Goal: Book appointment/travel/reservation

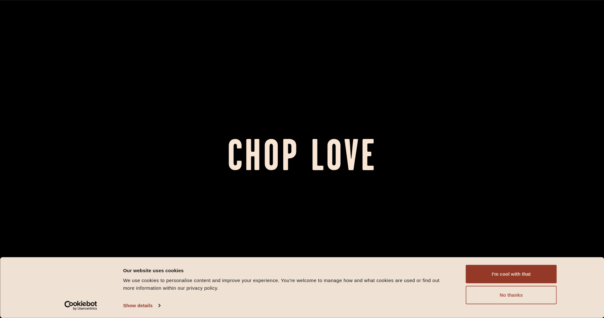
click at [508, 296] on button "No thanks" at bounding box center [511, 295] width 91 height 18
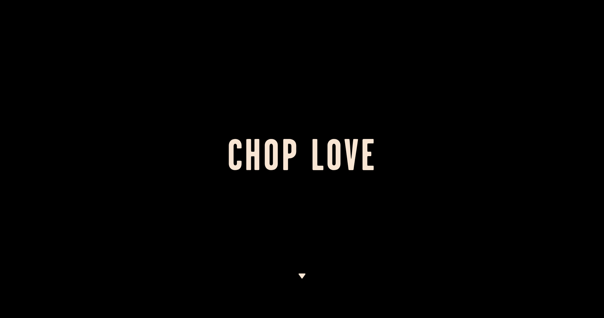
click at [333, 109] on div at bounding box center [302, 159] width 604 height 318
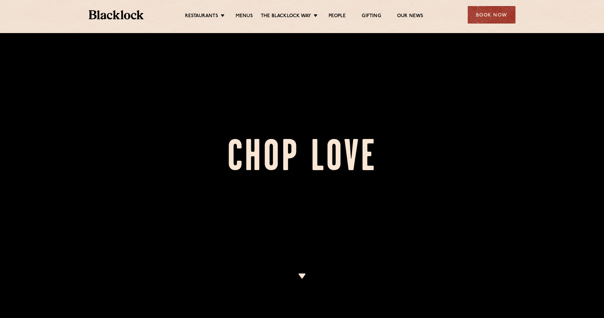
scroll to position [656, 0]
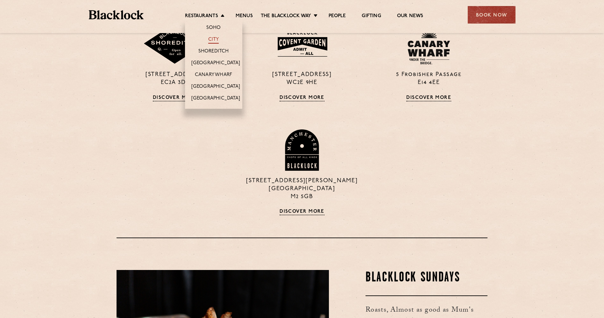
click at [214, 37] on link "City" at bounding box center [213, 40] width 11 height 7
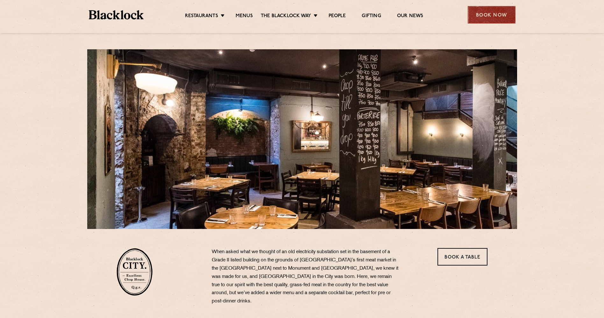
click at [495, 10] on div "Book Now" at bounding box center [491, 15] width 48 height 18
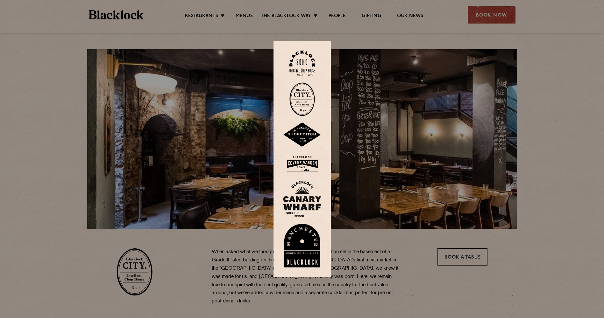
click at [308, 105] on img at bounding box center [301, 99] width 25 height 34
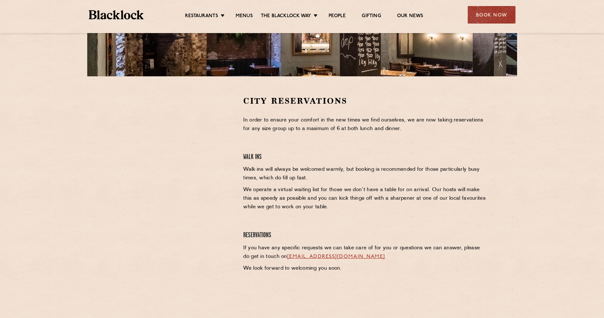
scroll to position [153, 0]
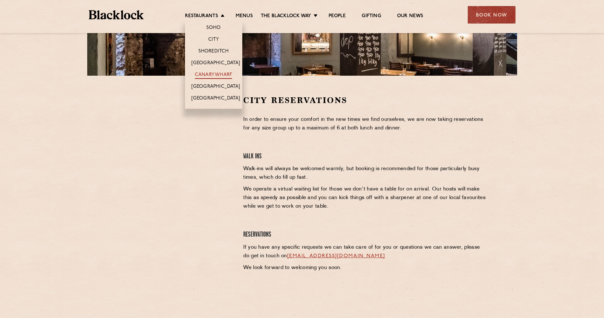
click at [209, 73] on link "Canary Wharf" at bounding box center [213, 75] width 37 height 7
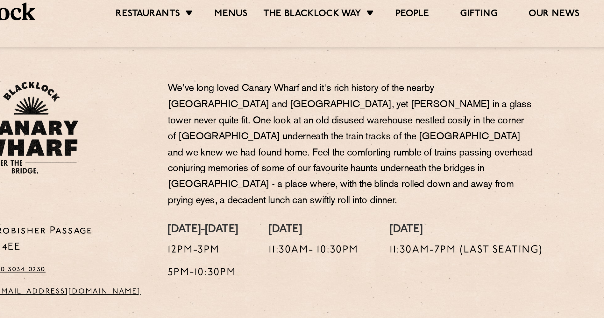
scroll to position [9, 0]
